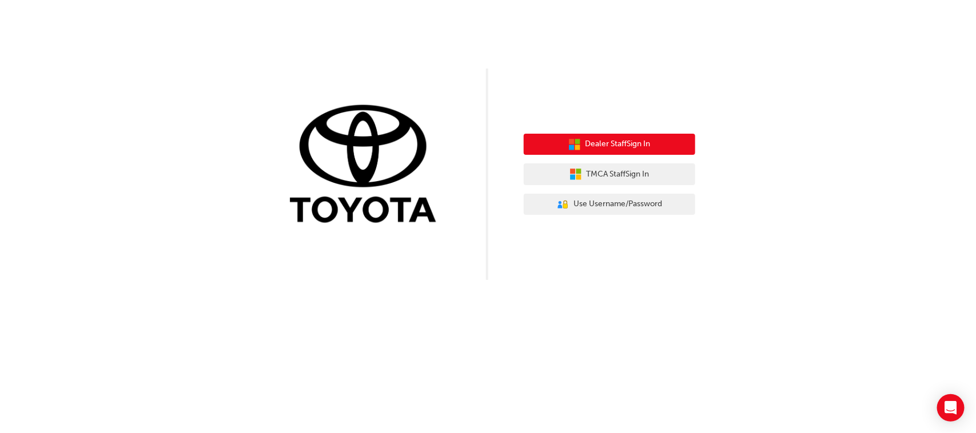
click at [656, 147] on button "Dealer Staff Sign In" at bounding box center [610, 145] width 172 height 22
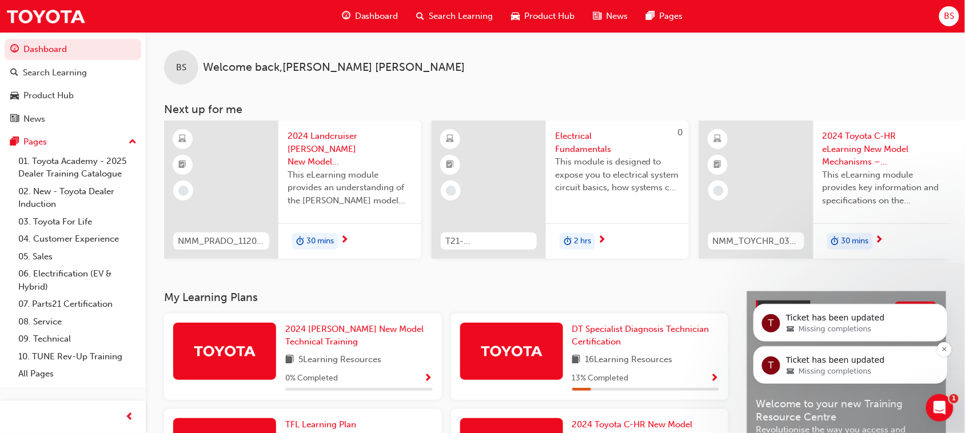
click at [813, 367] on span "Missing completions" at bounding box center [834, 371] width 73 height 10
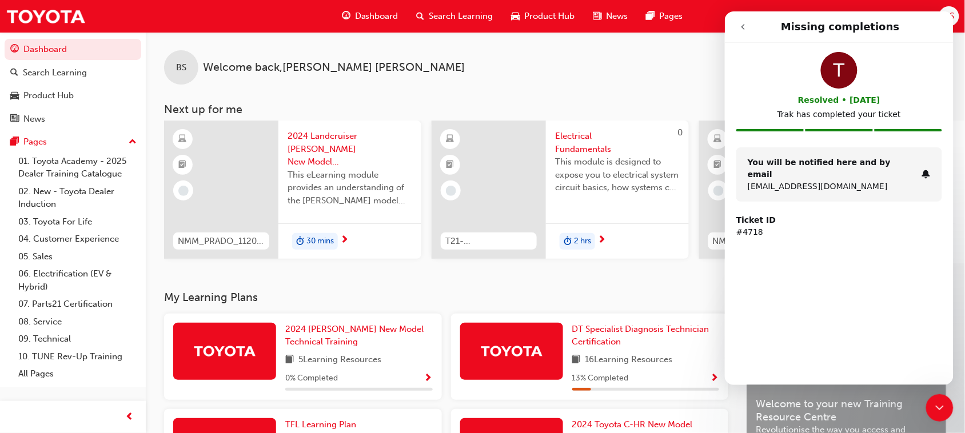
click at [745, 22] on icon "go back" at bounding box center [742, 26] width 9 height 9
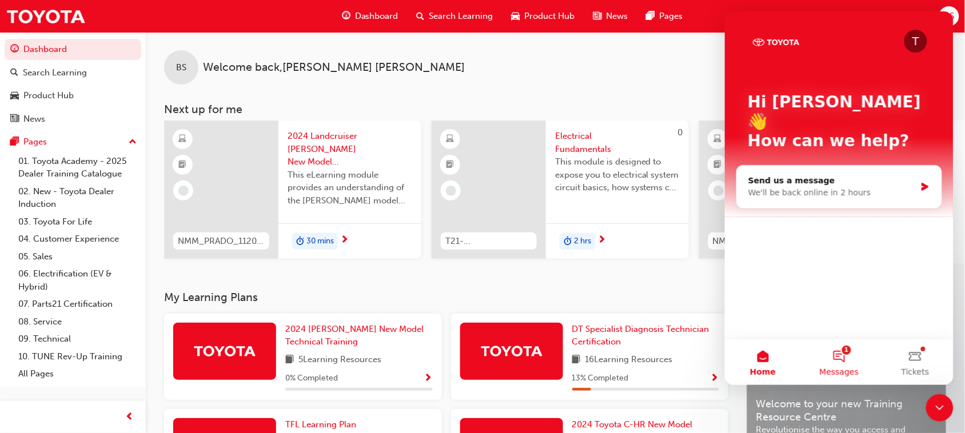
click at [836, 357] on button "1 Messages" at bounding box center [839, 362] width 76 height 46
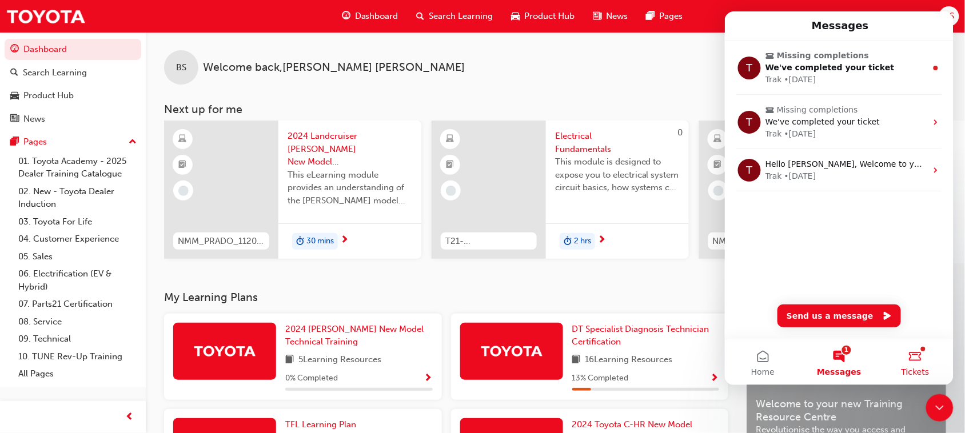
click at [911, 358] on button "Tickets" at bounding box center [915, 362] width 76 height 46
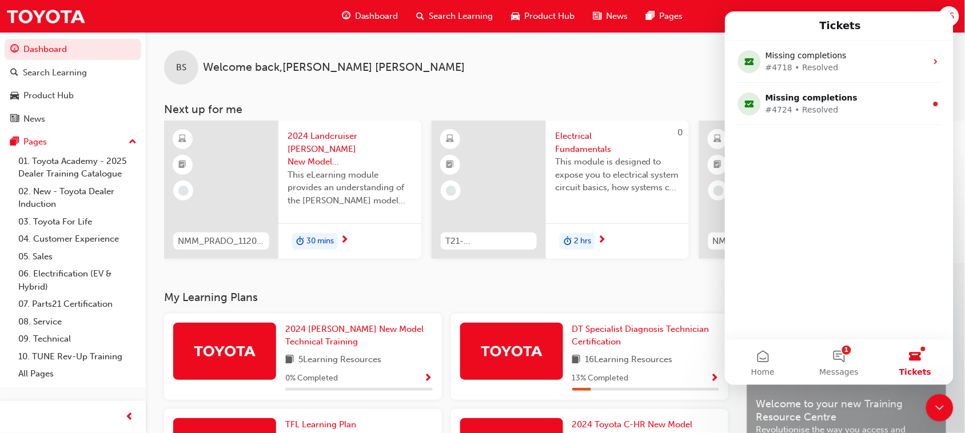
click at [518, 73] on div "BS Welcome back , [PERSON_NAME]" at bounding box center [555, 58] width 819 height 53
click at [671, 278] on div "BS Welcome back , [PERSON_NAME] Next up for me NMM_PRADO_112024_MODULE_1 2024 L…" at bounding box center [555, 161] width 819 height 259
click at [938, 402] on icon "Close Intercom Messenger" at bounding box center [940, 408] width 14 height 14
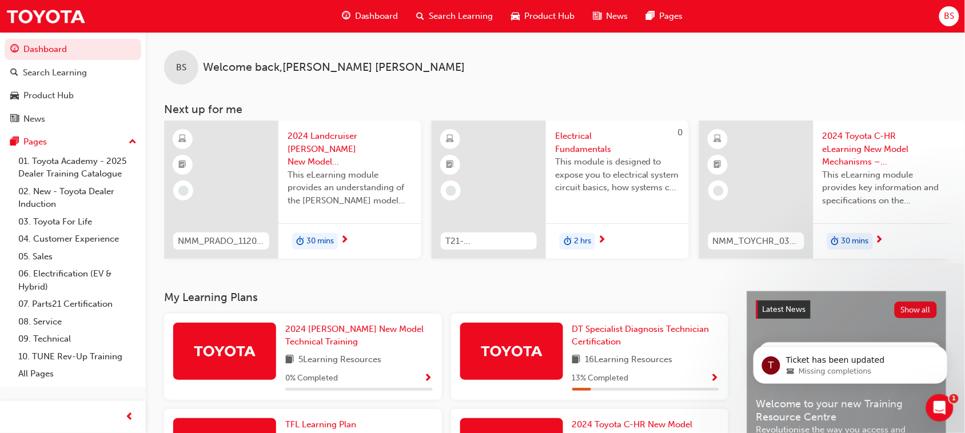
click at [389, 15] on span "Dashboard" at bounding box center [376, 16] width 43 height 13
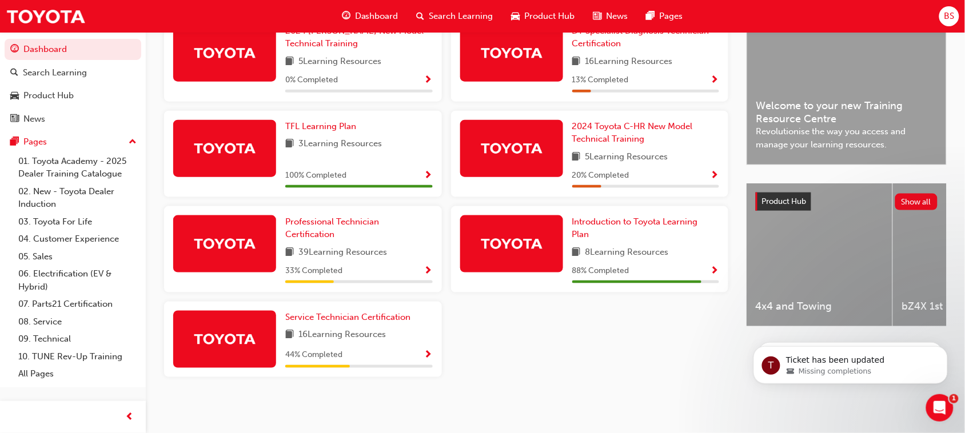
scroll to position [304, 0]
click at [429, 269] on span "Show Progress" at bounding box center [428, 271] width 9 height 10
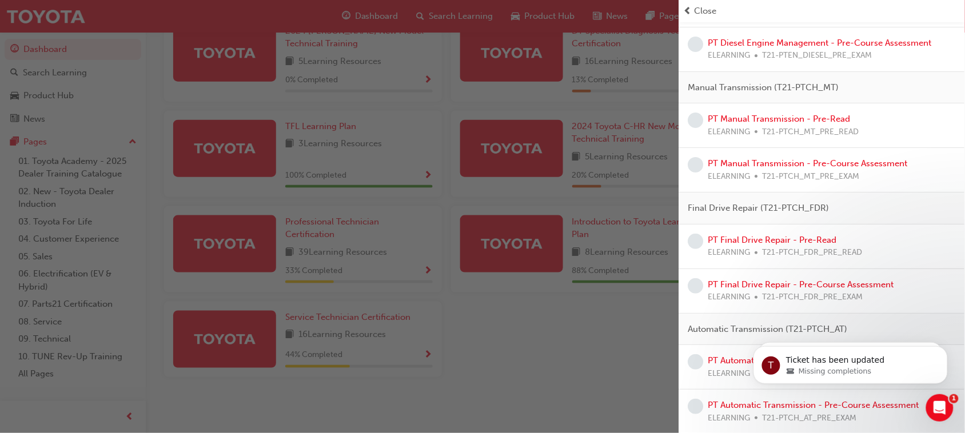
scroll to position [1271, 0]
click at [576, 363] on div "button" at bounding box center [339, 216] width 679 height 433
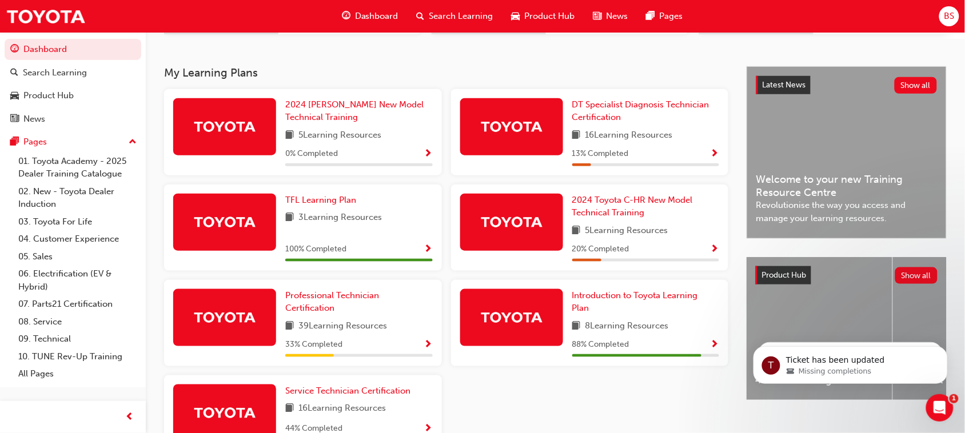
scroll to position [181, 0]
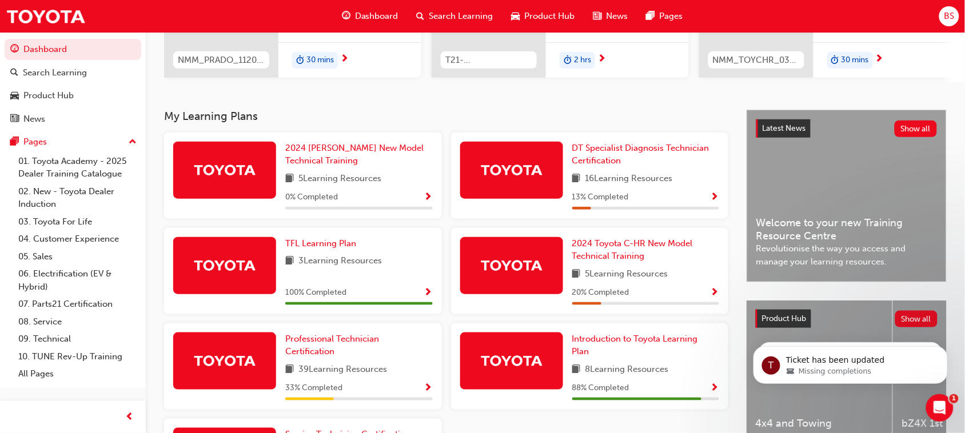
click at [651, 186] on span "16 Learning Resources" at bounding box center [629, 179] width 87 height 14
click at [718, 203] on span "Show Progress" at bounding box center [715, 198] width 9 height 10
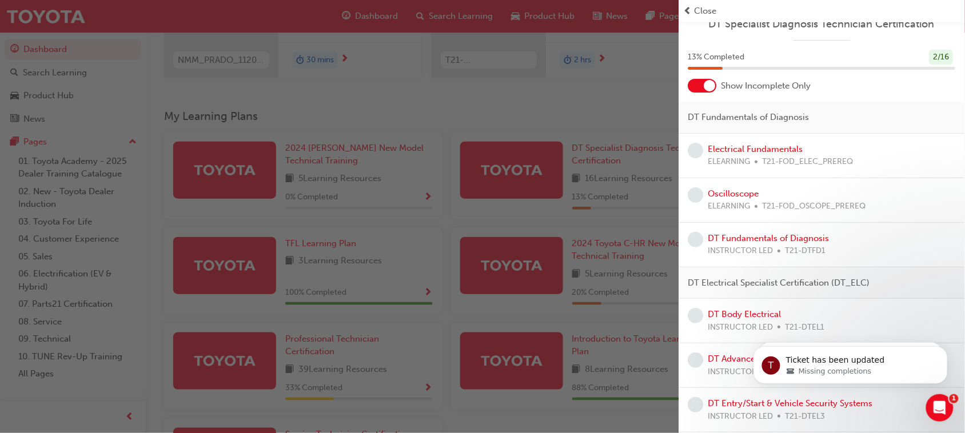
scroll to position [0, 0]
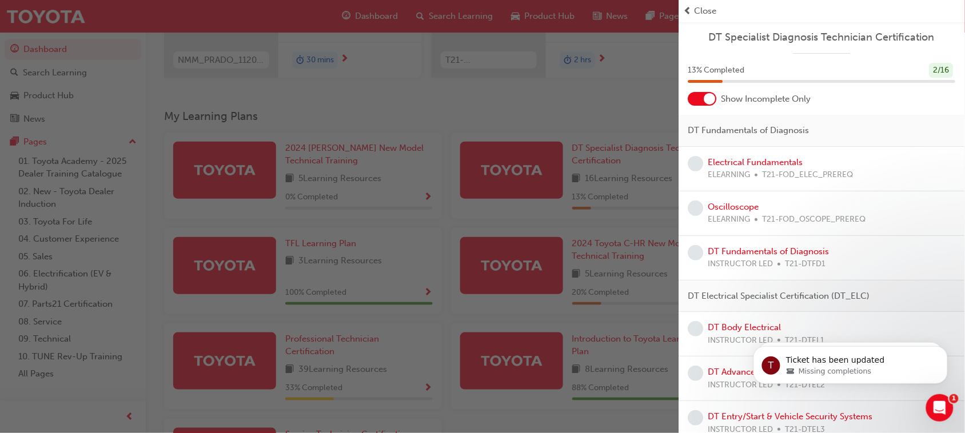
click at [607, 112] on div "button" at bounding box center [339, 216] width 679 height 433
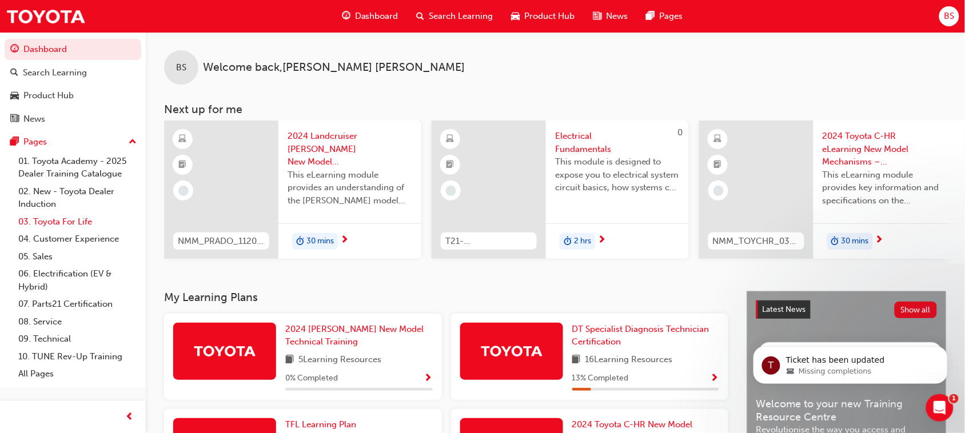
click at [79, 221] on link "03. Toyota For Life" at bounding box center [78, 222] width 128 height 18
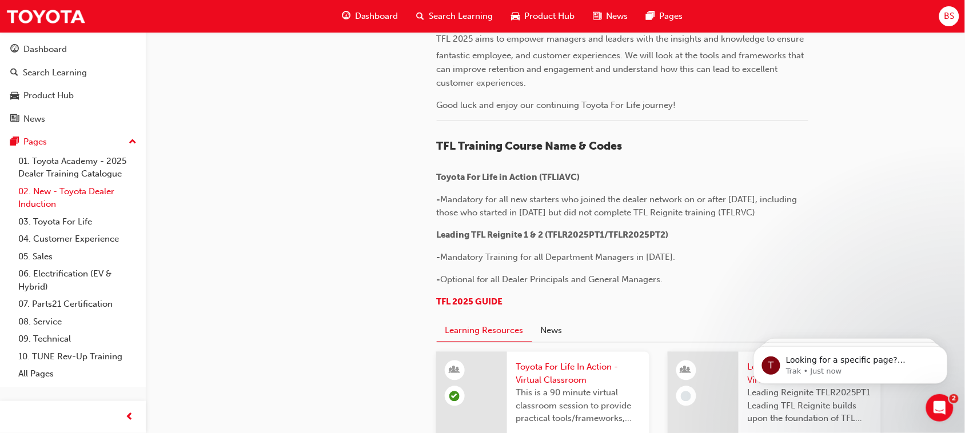
scroll to position [412, 0]
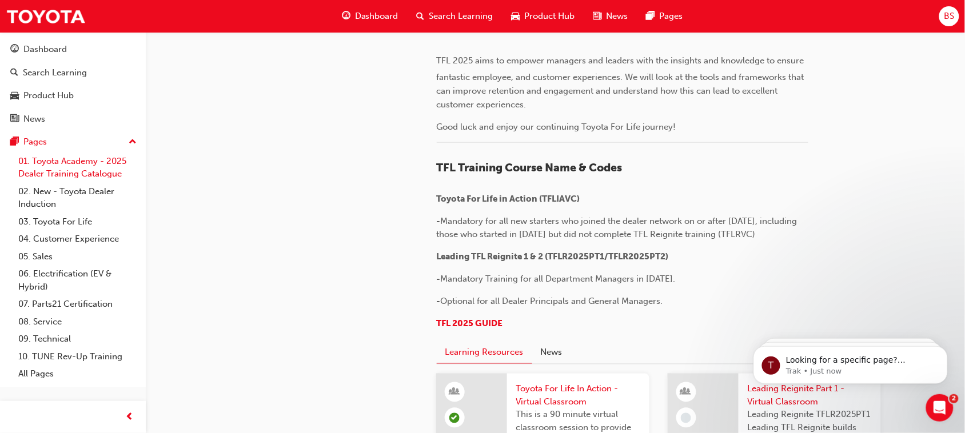
click at [70, 173] on link "01. Toyota Academy - 2025 Dealer Training Catalogue" at bounding box center [78, 168] width 128 height 30
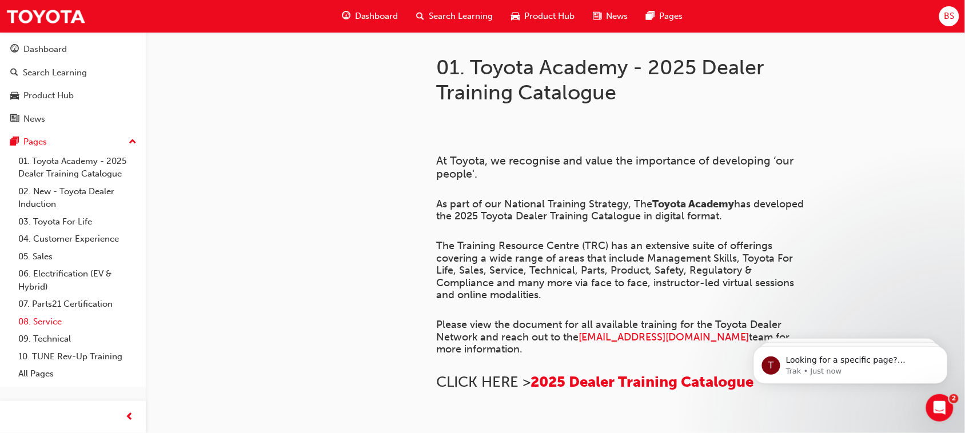
click at [58, 323] on link "08. Service" at bounding box center [78, 322] width 128 height 18
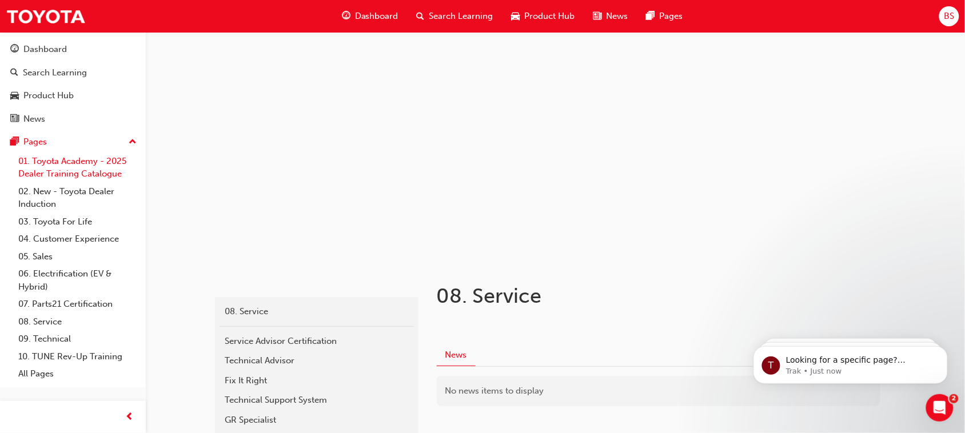
click at [83, 169] on link "01. Toyota Academy - 2025 Dealer Training Catalogue" at bounding box center [78, 168] width 128 height 30
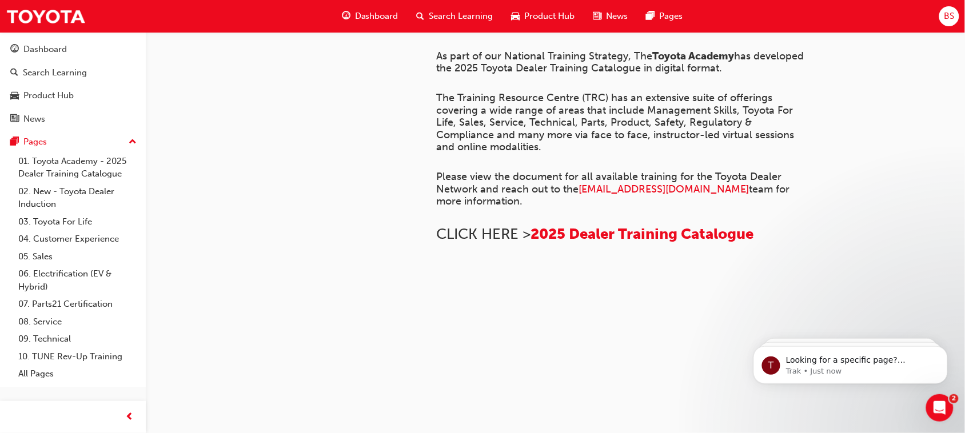
scroll to position [870, 0]
click at [49, 318] on link "08. Service" at bounding box center [78, 322] width 128 height 18
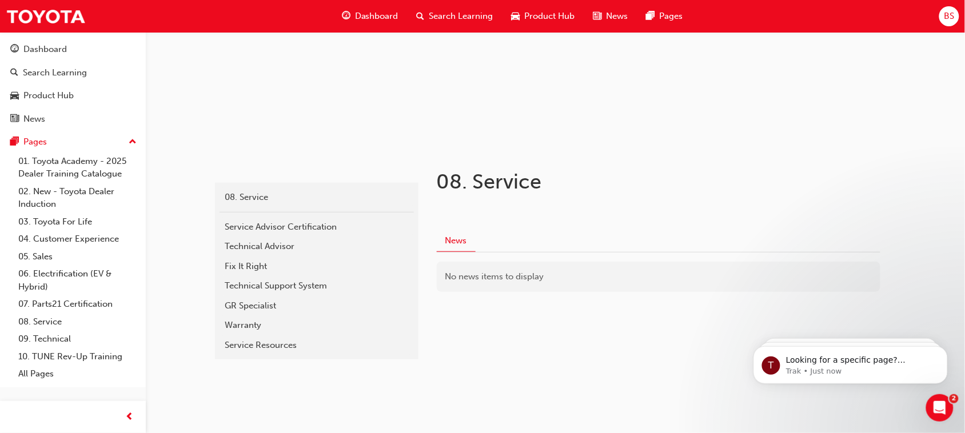
scroll to position [109, 0]
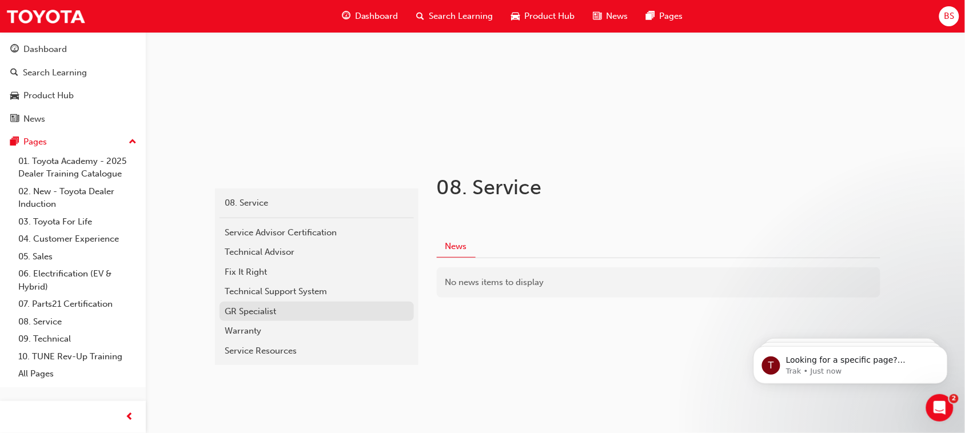
click at [301, 307] on div "GR Specialist" at bounding box center [316, 311] width 183 height 13
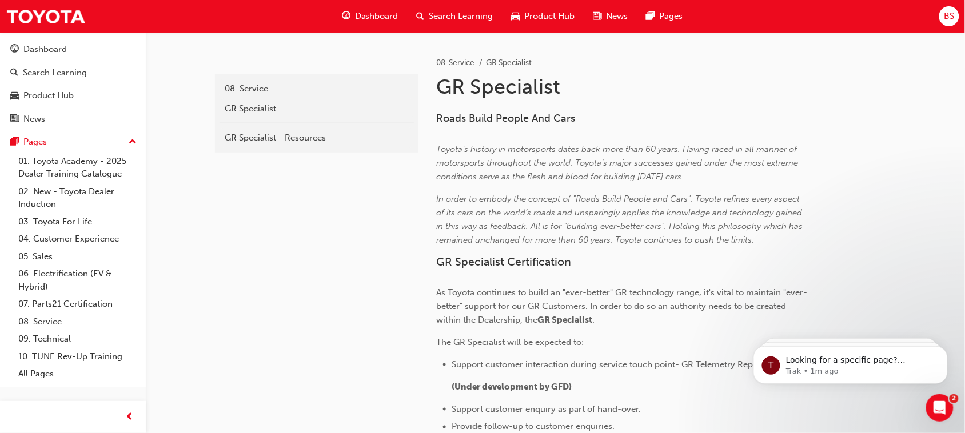
scroll to position [227, 0]
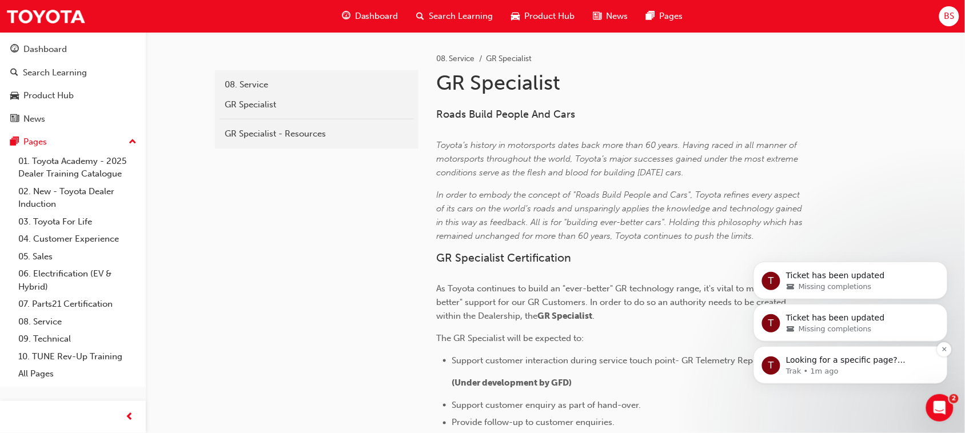
click at [881, 371] on p "Trak • 1m ago" at bounding box center [860, 371] width 148 height 10
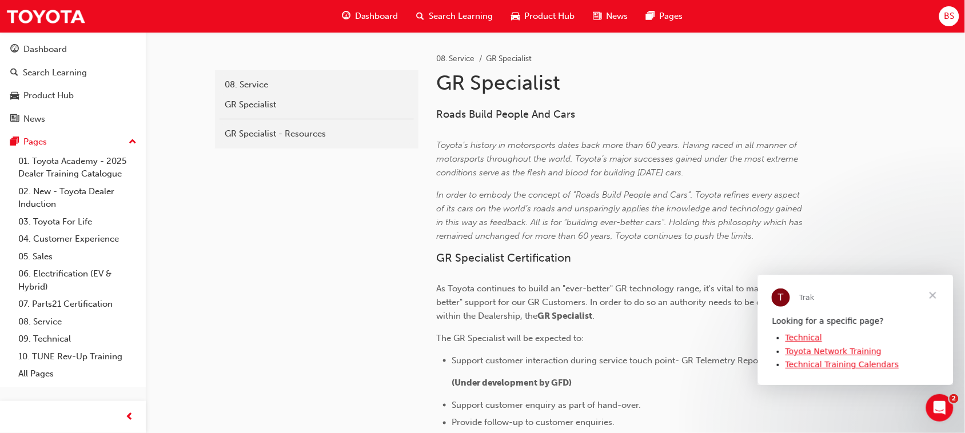
scroll to position [0, 0]
click at [929, 301] on span "Close" at bounding box center [932, 294] width 41 height 41
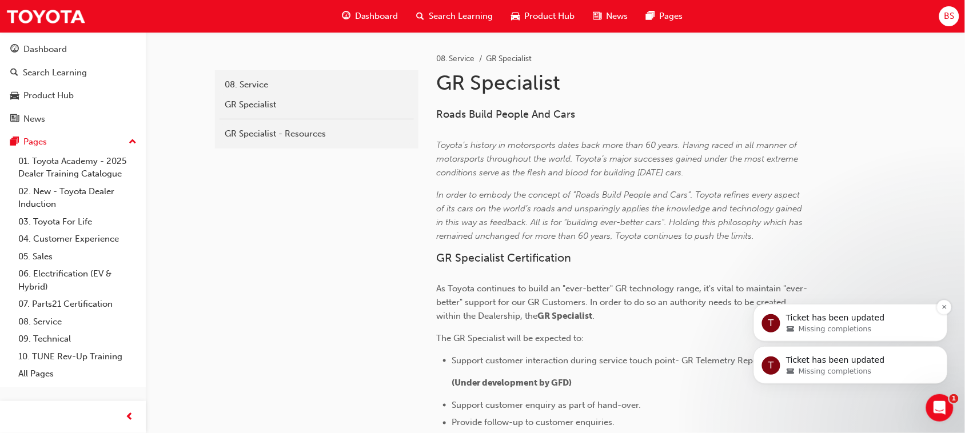
click at [848, 320] on p "Ticket has been updated" at bounding box center [860, 317] width 148 height 11
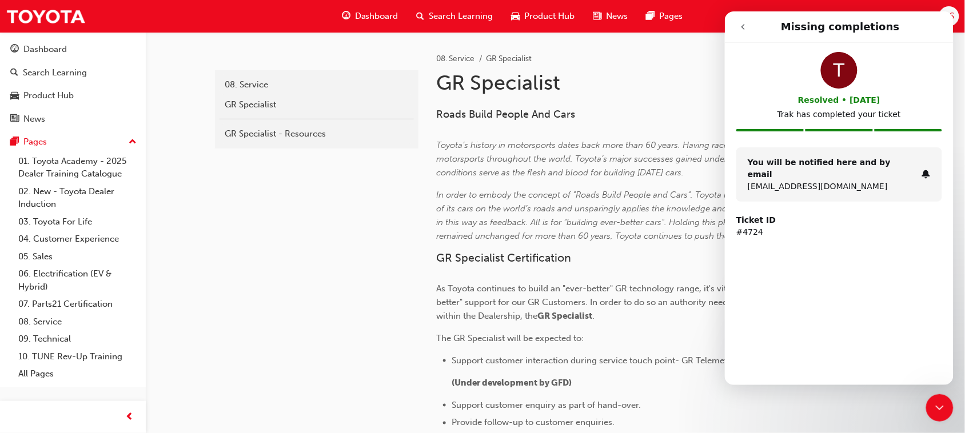
click at [739, 22] on icon "go back" at bounding box center [742, 26] width 9 height 9
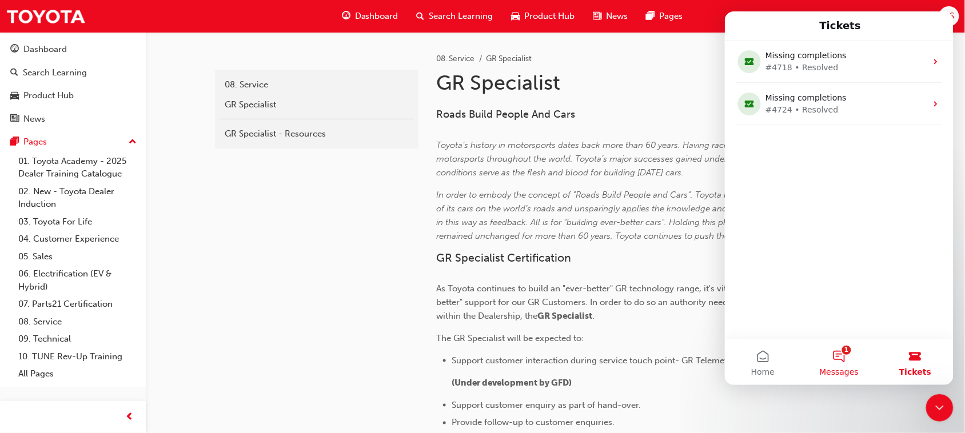
click at [834, 369] on span "Messages" at bounding box center [838, 372] width 39 height 8
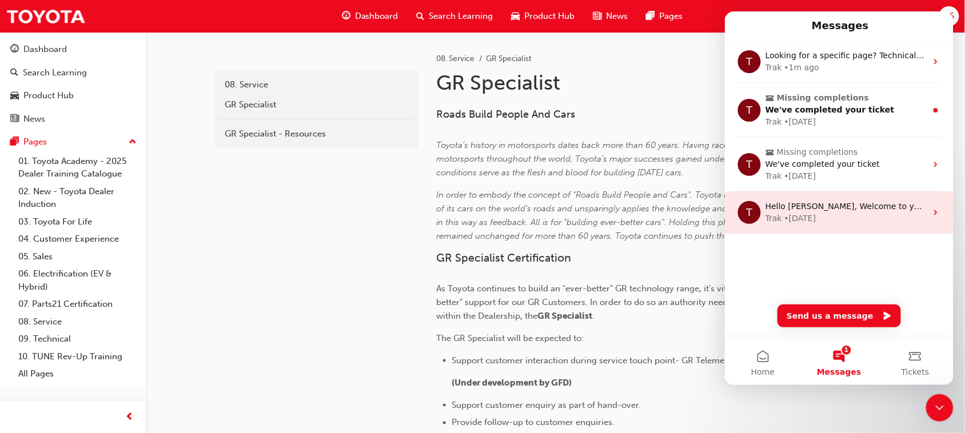
click at [890, 215] on div "Trak • [DATE]" at bounding box center [845, 218] width 161 height 12
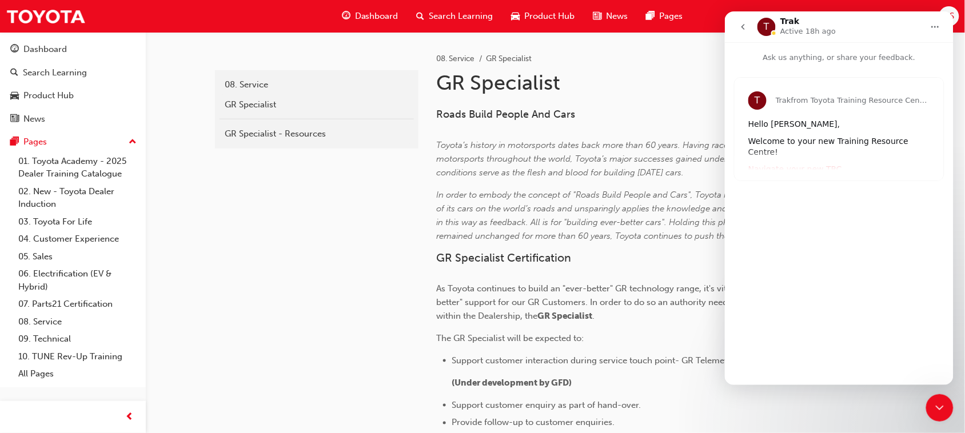
click at [741, 23] on icon "go back" at bounding box center [742, 26] width 9 height 9
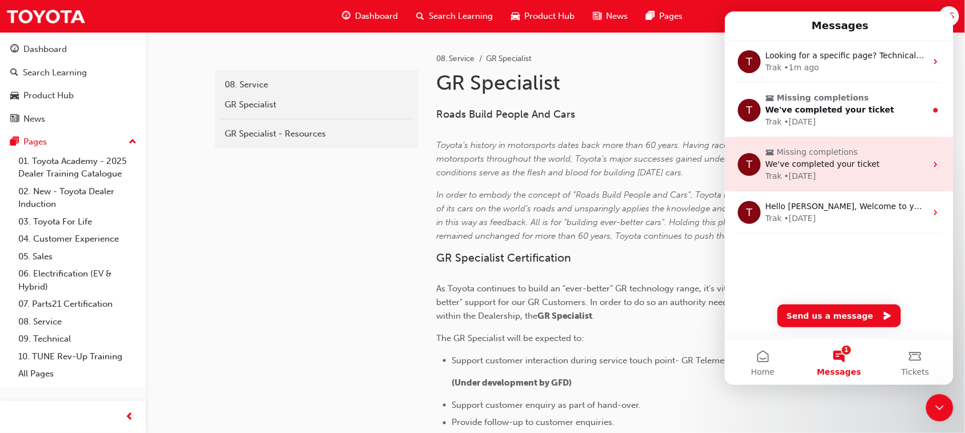
click at [842, 156] on span "Missing completions" at bounding box center [817, 152] width 81 height 12
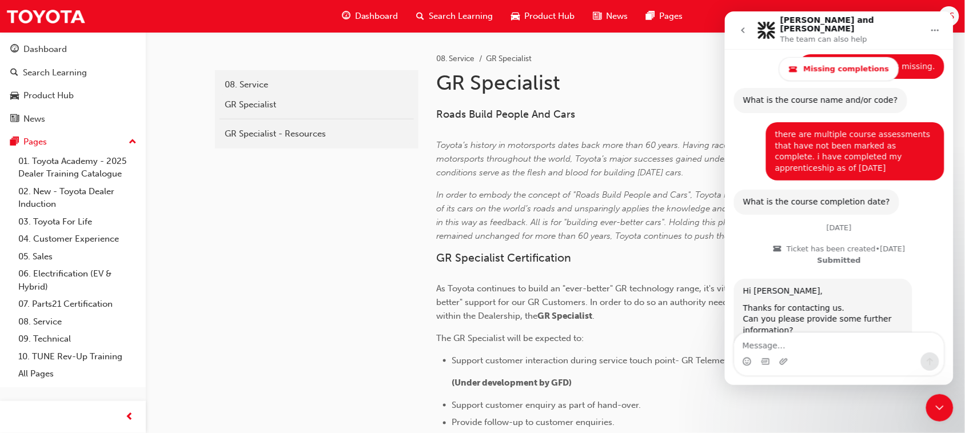
scroll to position [424, 0]
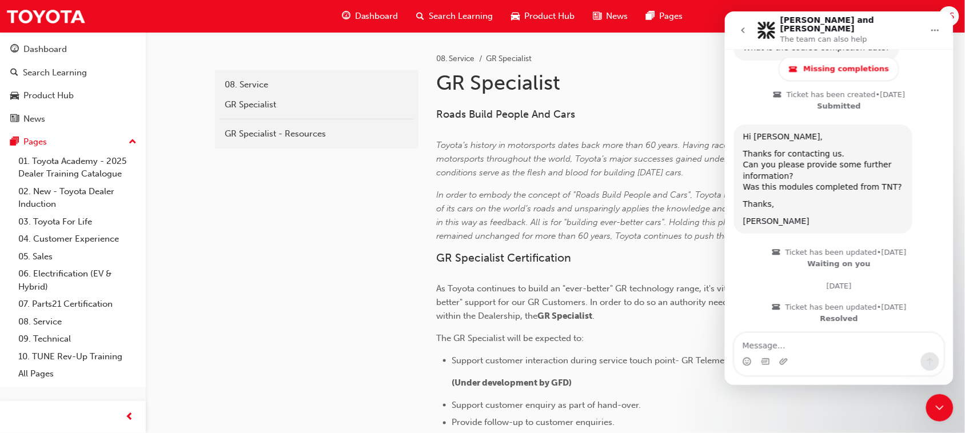
click at [738, 27] on icon "go back" at bounding box center [742, 29] width 9 height 9
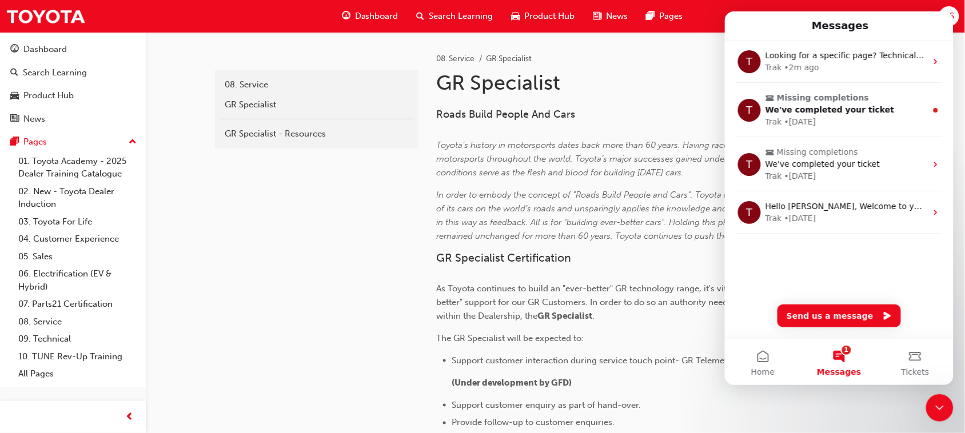
scroll to position [0, 0]
click at [862, 366] on button "1 Messages" at bounding box center [839, 362] width 76 height 46
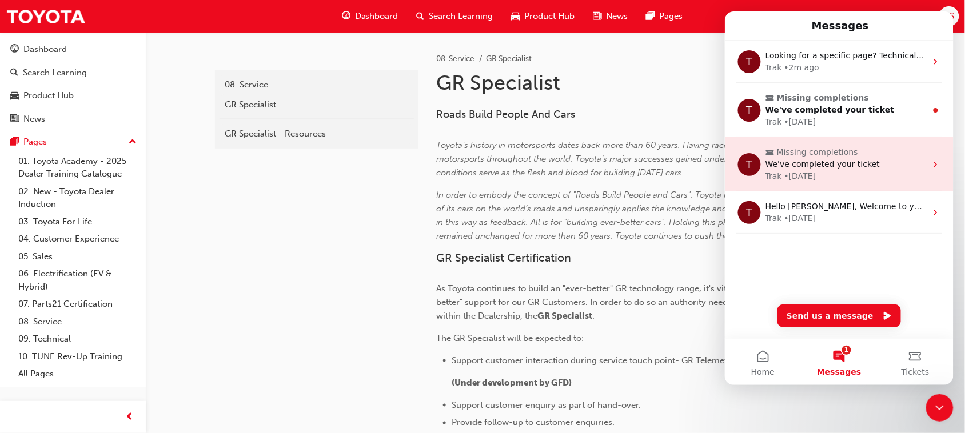
click at [852, 148] on span "Missing completions" at bounding box center [840, 152] width 150 height 12
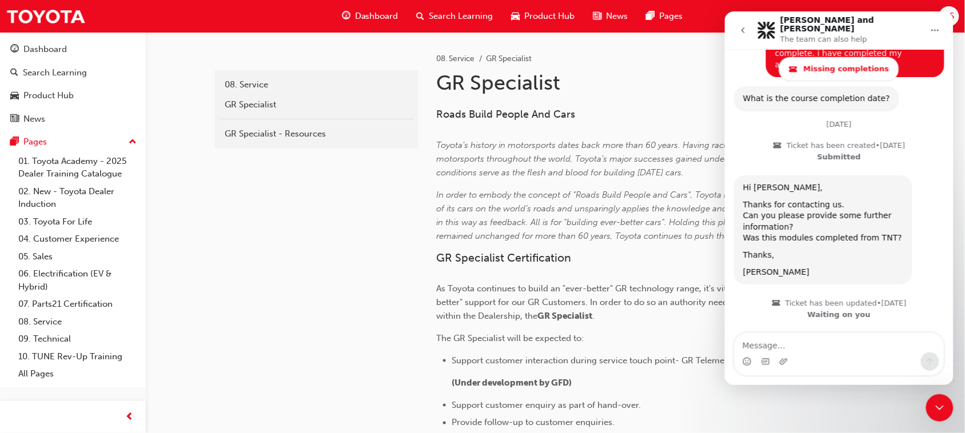
scroll to position [424, 0]
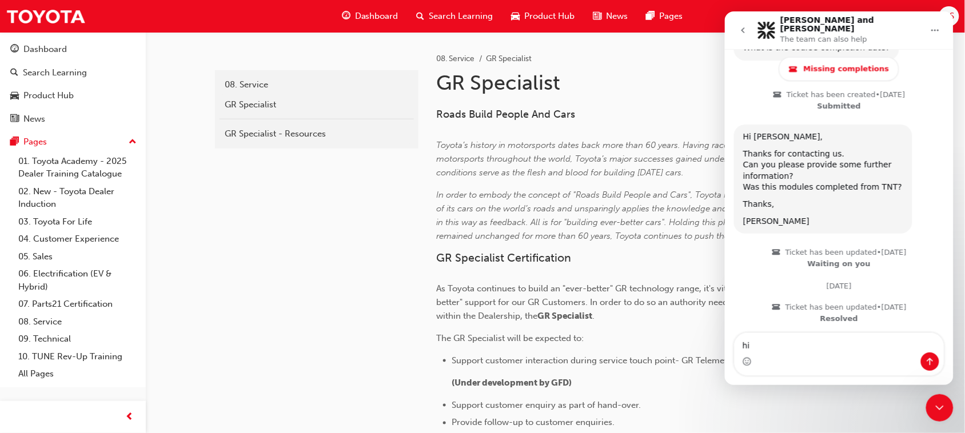
type textarea "h"
type textarea "Hi [PERSON_NAME]"
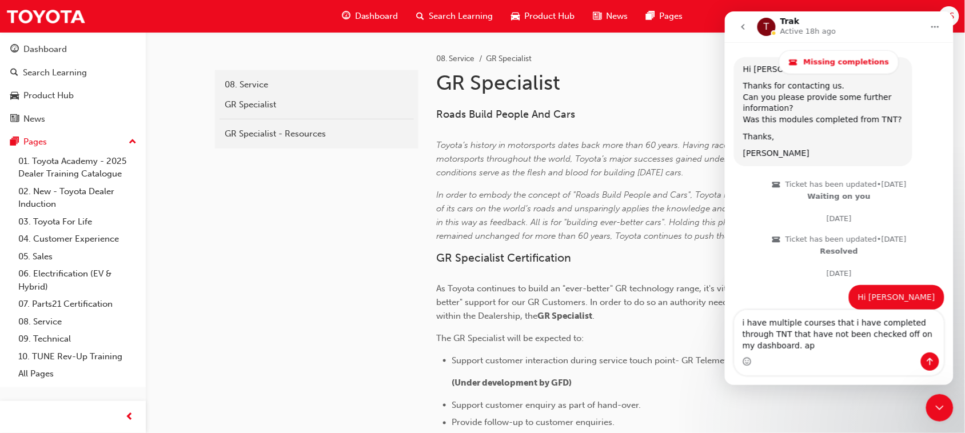
scroll to position [496, 0]
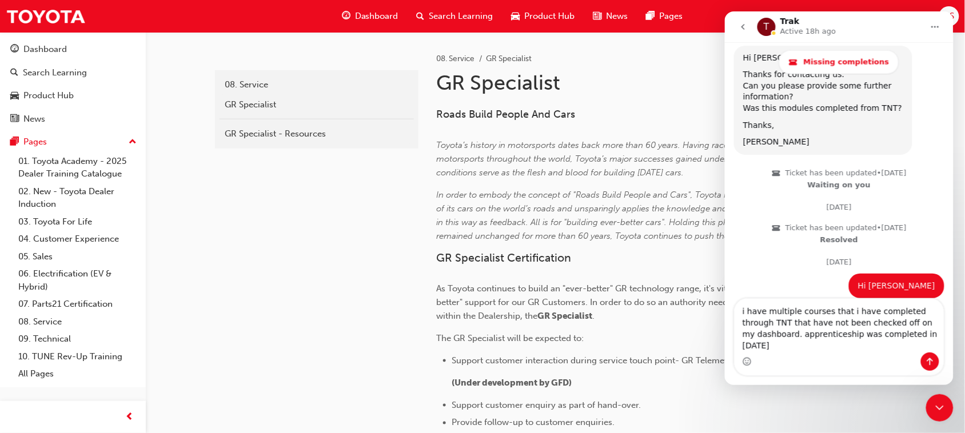
type textarea "i have multiple courses that i have completed through TNT that have not been ch…"
click at [944, 406] on icon "Close Intercom Messenger" at bounding box center [940, 408] width 14 height 14
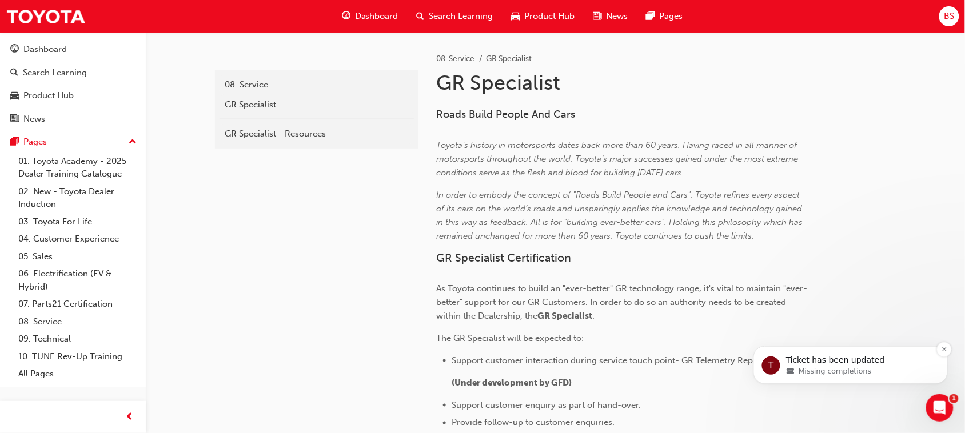
scroll to position [0, 0]
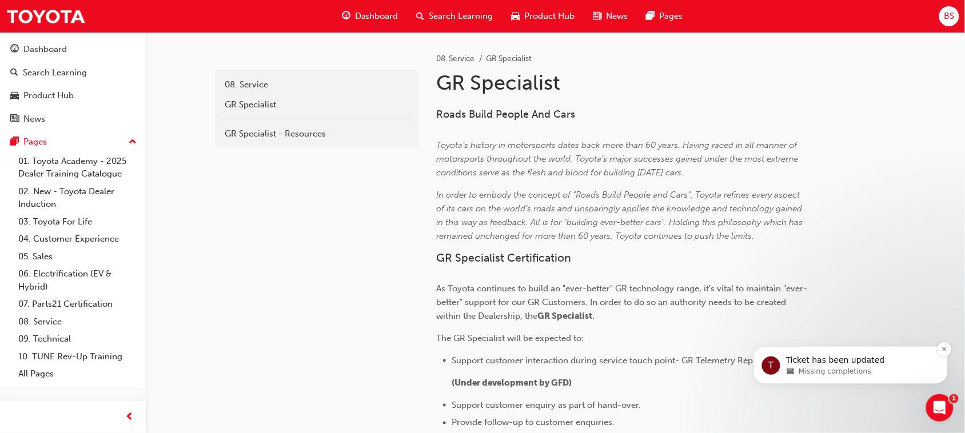
click at [895, 371] on div "Missing completions" at bounding box center [860, 371] width 148 height 10
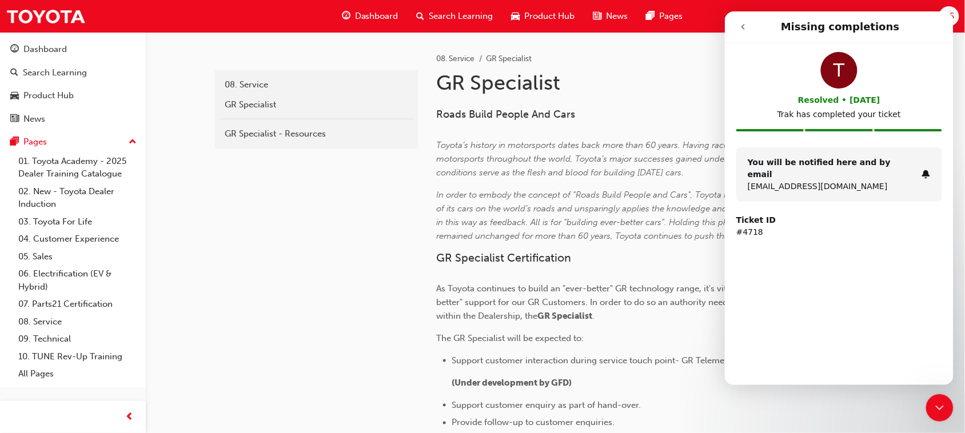
click at [736, 26] on button "go back" at bounding box center [743, 26] width 22 height 22
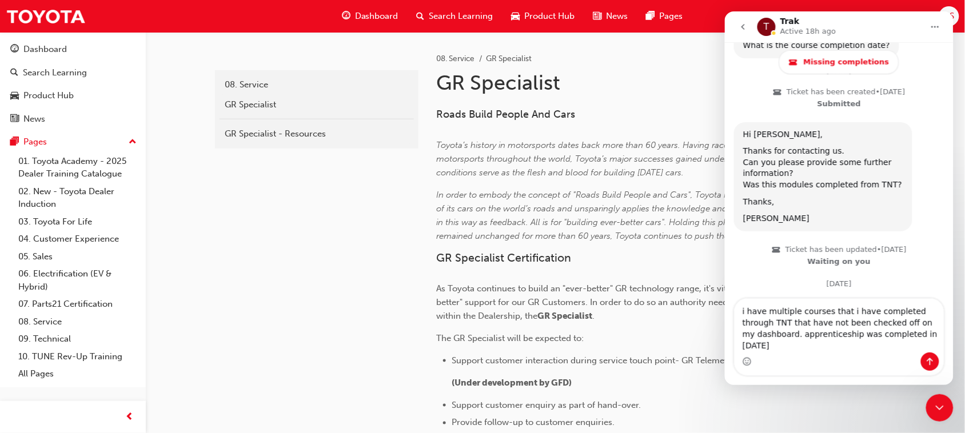
scroll to position [496, 0]
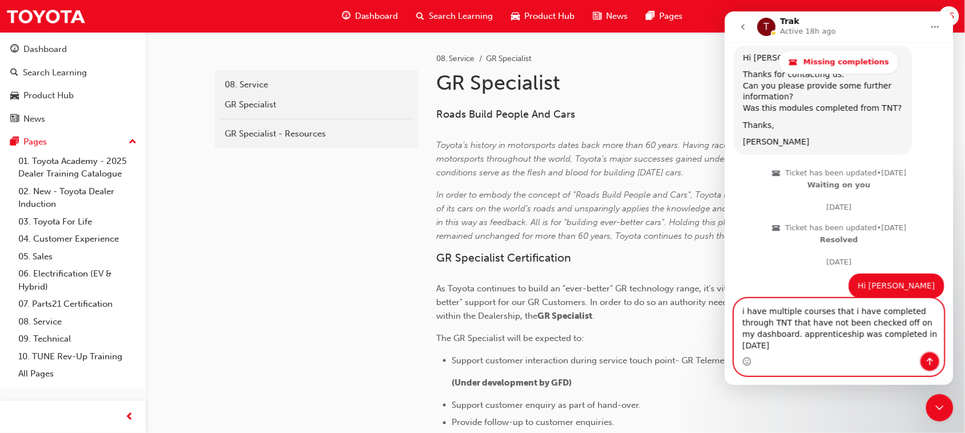
click at [932, 365] on icon "Send a message…" at bounding box center [929, 361] width 9 height 9
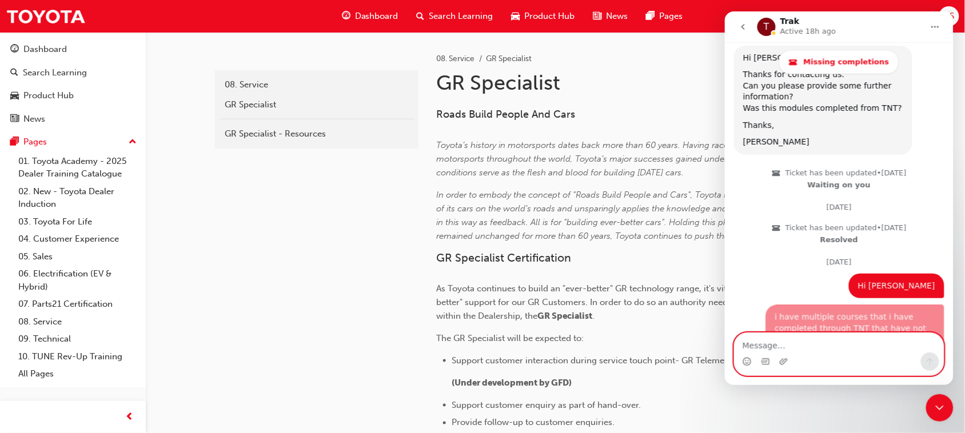
scroll to position [533, 0]
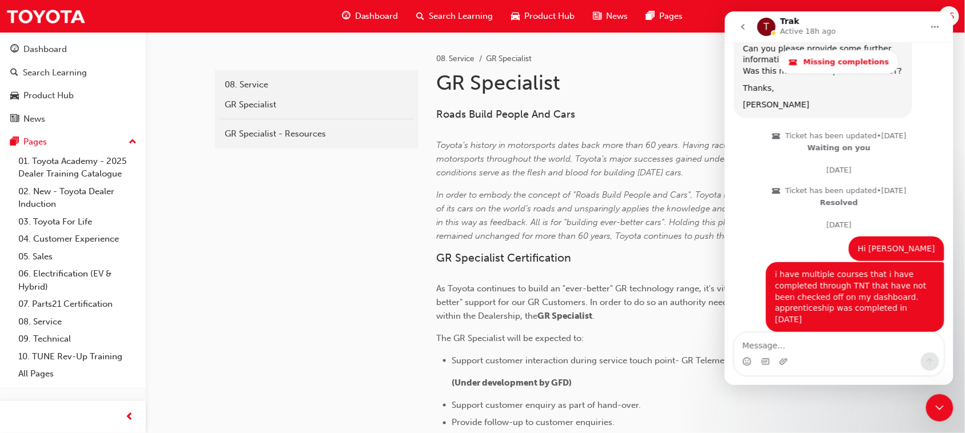
click at [745, 35] on button "go back" at bounding box center [743, 26] width 22 height 22
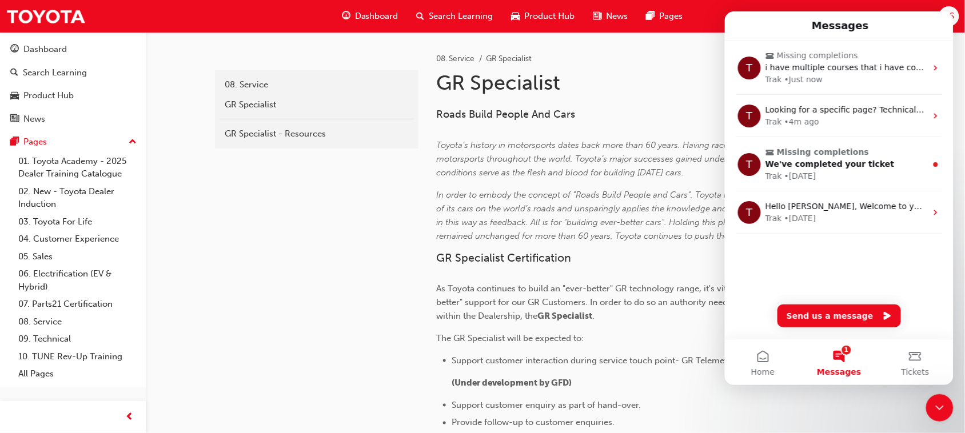
scroll to position [0, 0]
click at [941, 408] on icon "Close Intercom Messenger" at bounding box center [940, 408] width 14 height 14
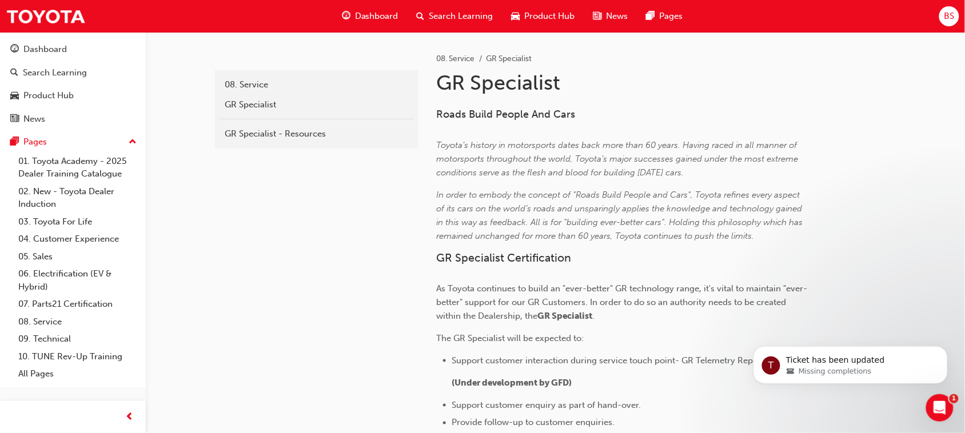
click at [356, 10] on span "Dashboard" at bounding box center [376, 16] width 43 height 13
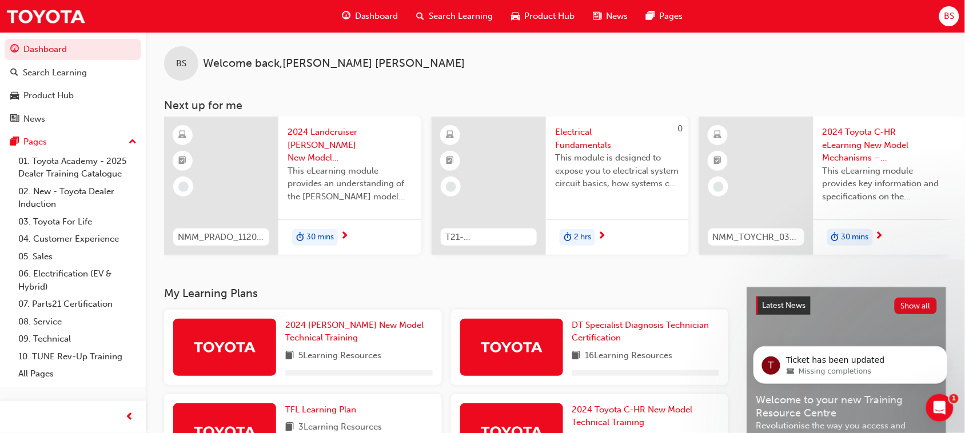
scroll to position [227, 0]
